Goal: Task Accomplishment & Management: Use online tool/utility

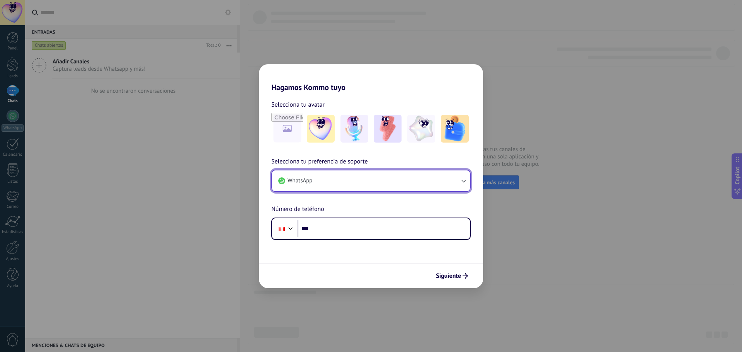
click at [368, 174] on button "WhatsApp" at bounding box center [371, 181] width 198 height 21
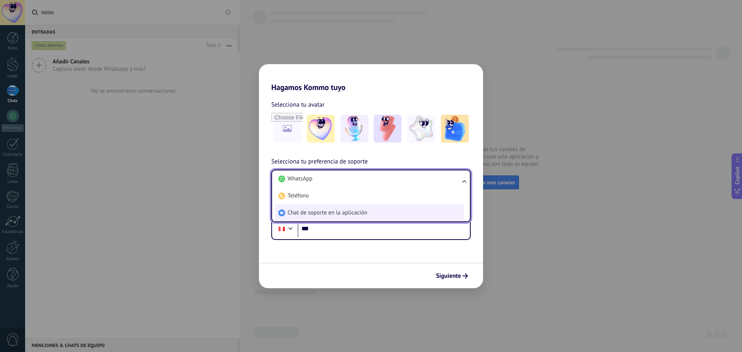
click at [340, 213] on span "Chat de soporte en la aplicación" at bounding box center [328, 213] width 80 height 8
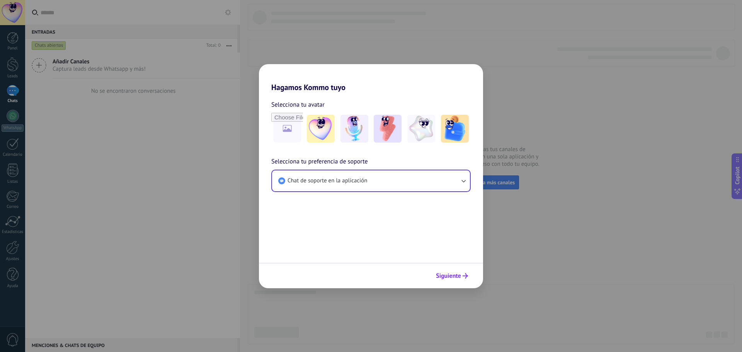
click at [449, 273] on span "Siguiente" at bounding box center [448, 275] width 25 height 5
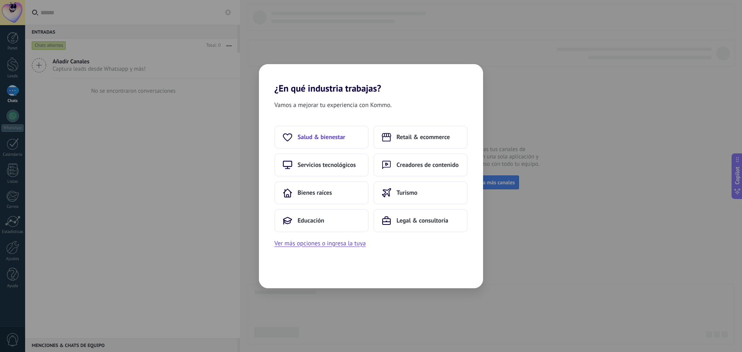
click at [336, 133] on button "Salud & bienestar" at bounding box center [322, 137] width 94 height 23
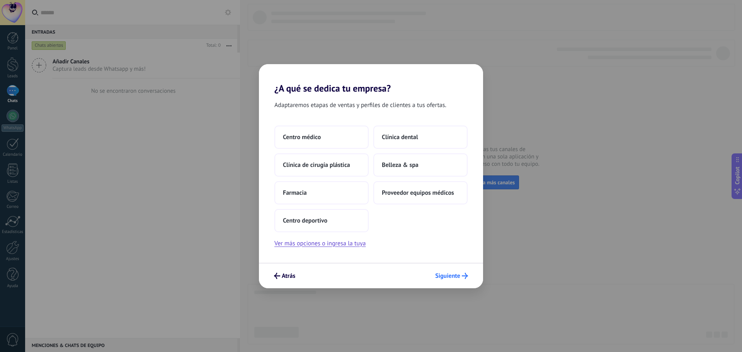
click at [462, 276] on use "submit" at bounding box center [465, 276] width 6 height 6
click at [311, 136] on span "Centro médico" at bounding box center [302, 137] width 38 height 8
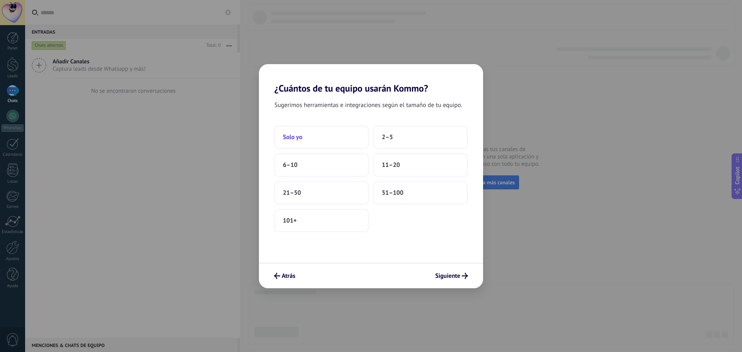
click at [319, 138] on button "Solo yo" at bounding box center [322, 137] width 94 height 23
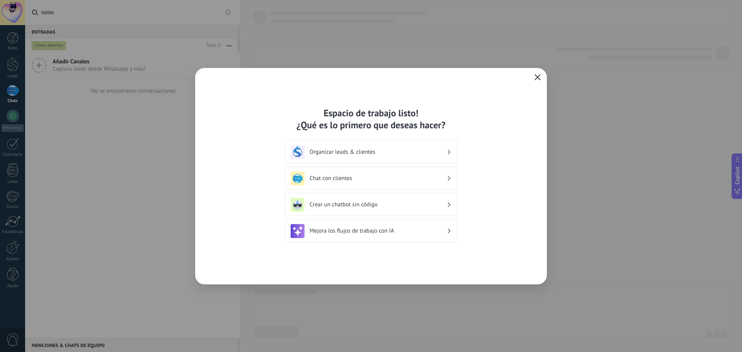
click at [537, 79] on icon "button" at bounding box center [538, 77] width 6 height 6
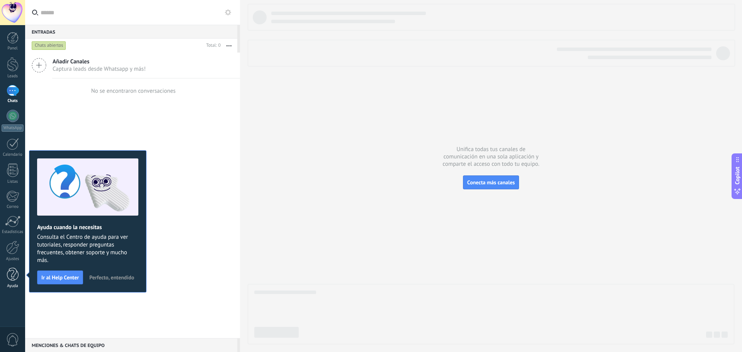
click at [9, 275] on div at bounding box center [13, 275] width 12 height 14
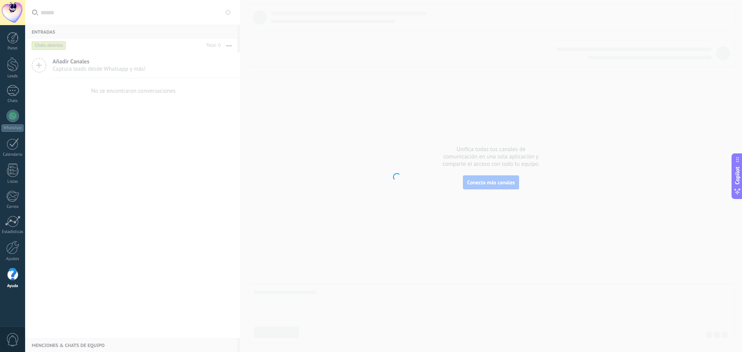
click at [9, 275] on div at bounding box center [13, 275] width 12 height 14
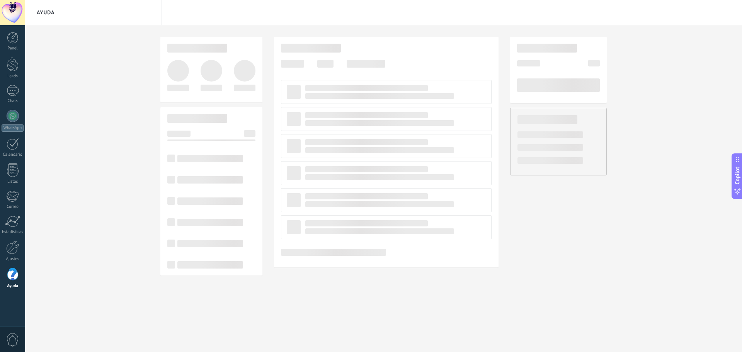
click at [9, 275] on div at bounding box center [13, 275] width 12 height 14
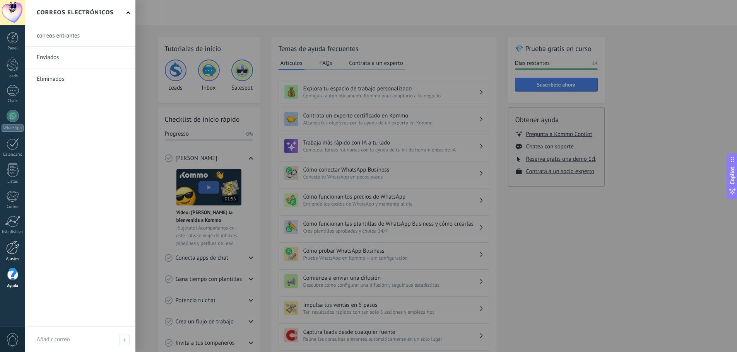
click at [9, 258] on div "Ajustes" at bounding box center [13, 259] width 22 height 5
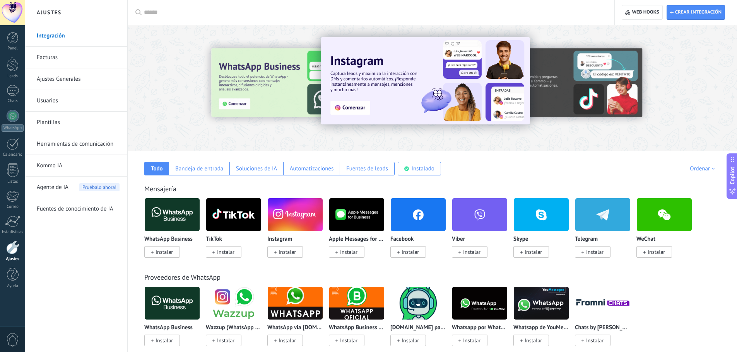
click at [412, 256] on span "Instalar" at bounding box center [408, 252] width 36 height 12
click at [418, 223] on img at bounding box center [418, 215] width 55 height 38
click at [407, 256] on span "Instalar" at bounding box center [408, 252] width 36 height 12
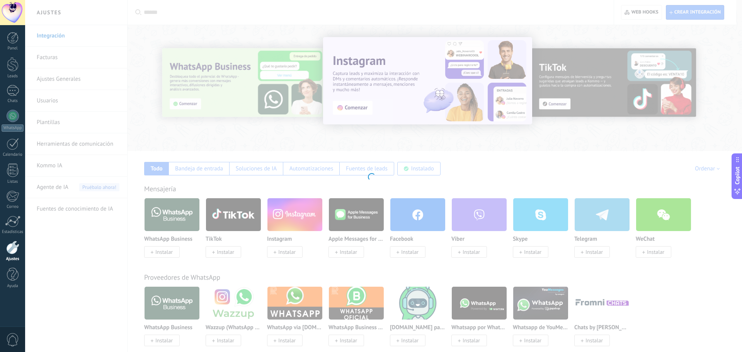
click at [407, 251] on div at bounding box center [371, 176] width 742 height 352
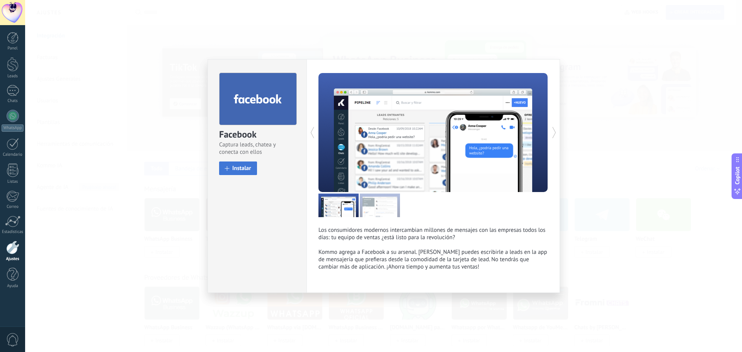
click at [248, 167] on span "Instalar" at bounding box center [241, 168] width 19 height 6
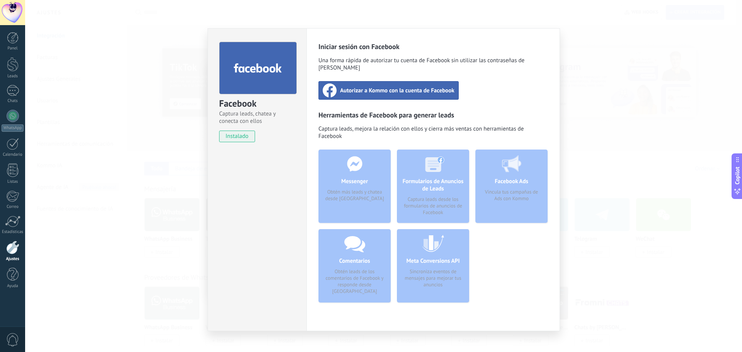
click at [348, 90] on div "Autorizar a Kommo con la cuenta de Facebook" at bounding box center [389, 90] width 140 height 19
